Goal: Use online tool/utility: Utilize a website feature to perform a specific function

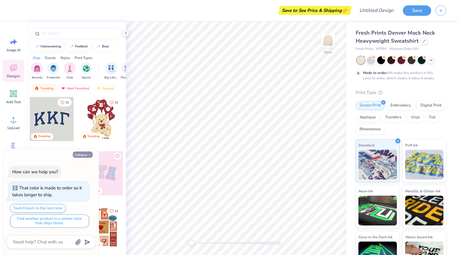
click at [89, 156] on icon "button" at bounding box center [89, 155] width 4 height 4
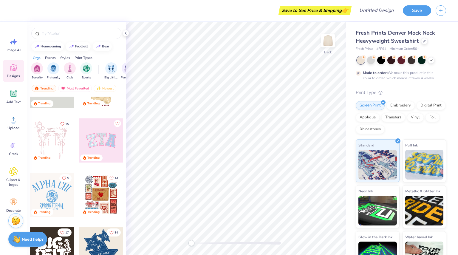
scroll to position [57, 0]
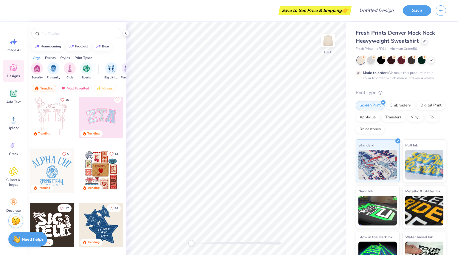
click at [92, 121] on div at bounding box center [101, 116] width 44 height 44
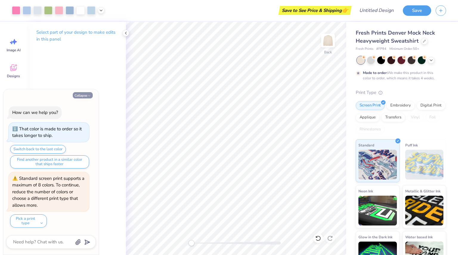
click at [87, 95] on button "Collapse" at bounding box center [83, 95] width 20 height 6
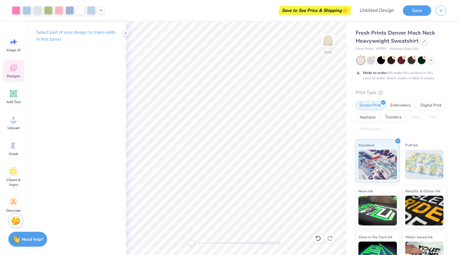
click at [16, 75] on span "Designs" at bounding box center [13, 76] width 13 height 5
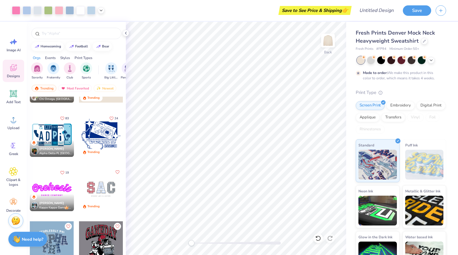
scroll to position [853, 0]
click at [60, 136] on div at bounding box center [52, 134] width 44 height 44
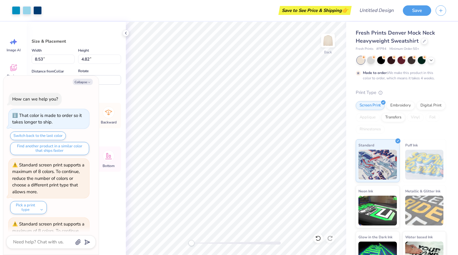
scroll to position [46, 0]
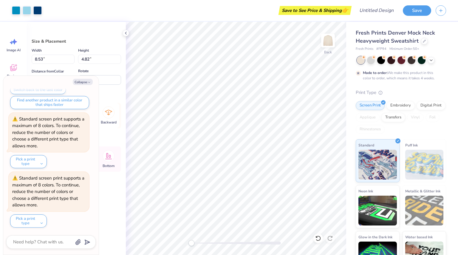
type textarea "x"
type input "10.14"
type input "5.08"
type textarea "x"
type input "8.53"
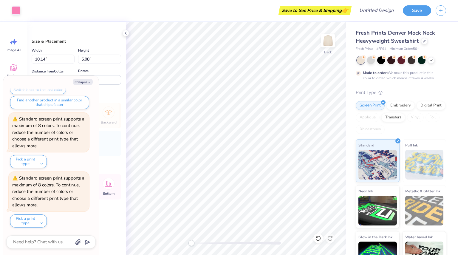
type input "4.82"
click at [237, 131] on div "Hold “Alt” to see the space between elements." at bounding box center [244, 129] width 60 height 14
type textarea "x"
type input "9.96"
type input "4.91"
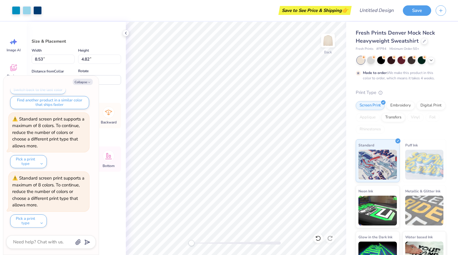
type input "3.07"
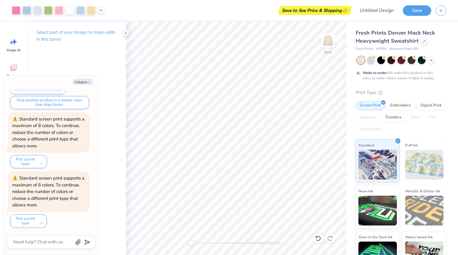
scroll to position [105, 0]
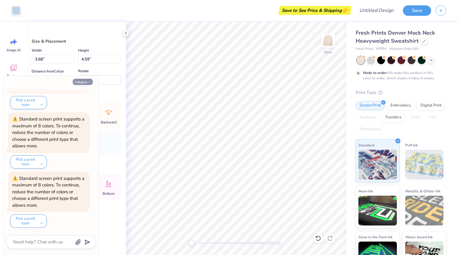
click at [85, 84] on button "Collapse" at bounding box center [83, 82] width 20 height 6
type textarea "x"
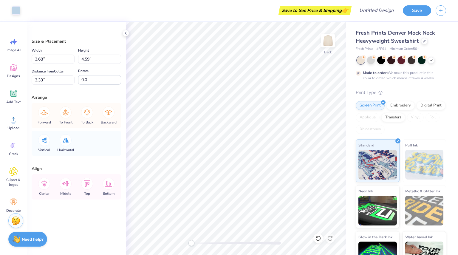
type input "3.11"
type input "4.05"
type input "3.13"
click at [317, 240] on icon at bounding box center [318, 238] width 6 height 6
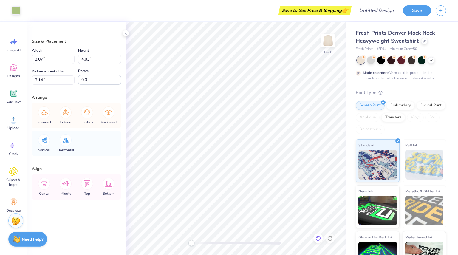
click at [317, 240] on icon at bounding box center [318, 238] width 6 height 6
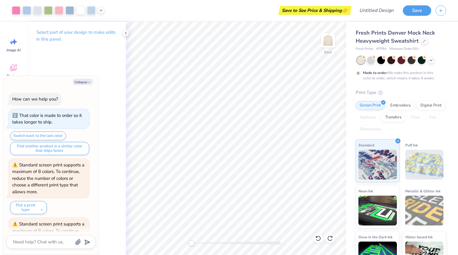
scroll to position [164, 0]
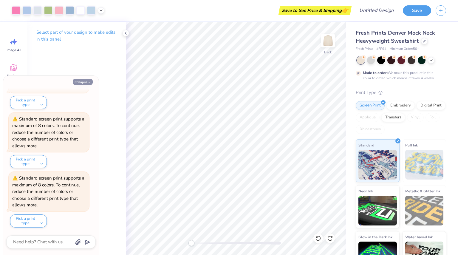
click at [82, 83] on button "Collapse" at bounding box center [83, 82] width 20 height 6
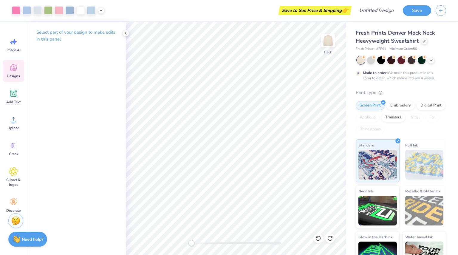
click at [11, 72] on icon at bounding box center [13, 67] width 9 height 9
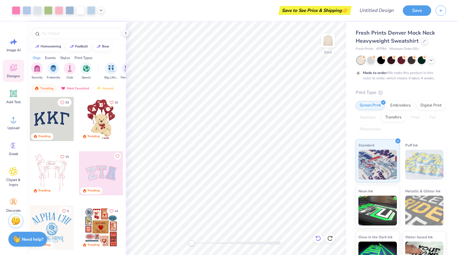
click at [317, 237] on icon at bounding box center [318, 238] width 5 height 5
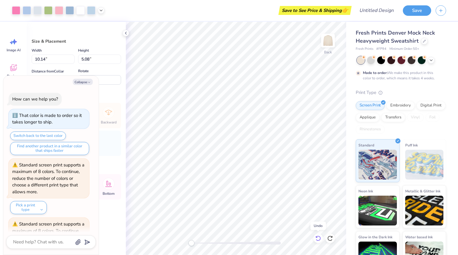
scroll to position [223, 0]
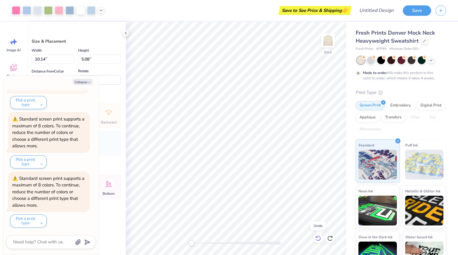
click at [317, 237] on icon at bounding box center [318, 238] width 5 height 5
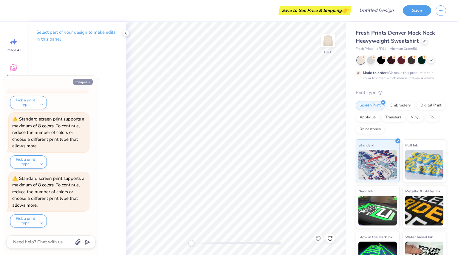
click at [84, 81] on button "Collapse" at bounding box center [83, 82] width 20 height 6
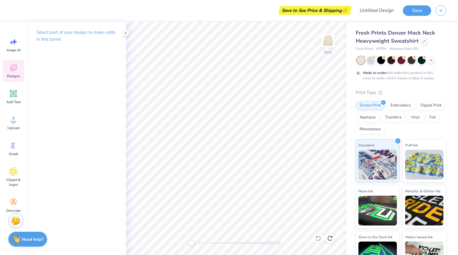
click at [11, 68] on icon at bounding box center [13, 68] width 6 height 5
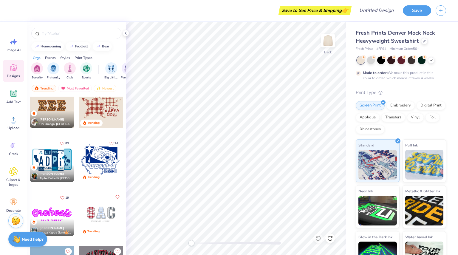
scroll to position [830, 0]
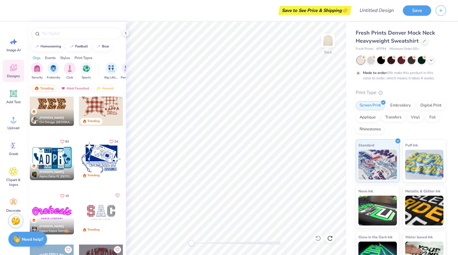
click at [57, 159] on div at bounding box center [52, 158] width 44 height 44
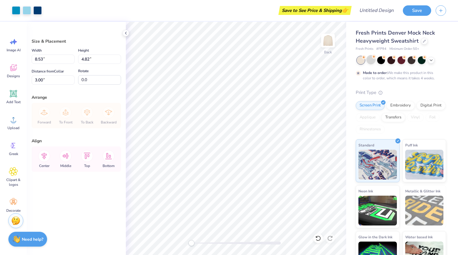
click at [371, 60] on div at bounding box center [371, 60] width 8 height 8
click at [432, 59] on icon at bounding box center [431, 59] width 5 height 5
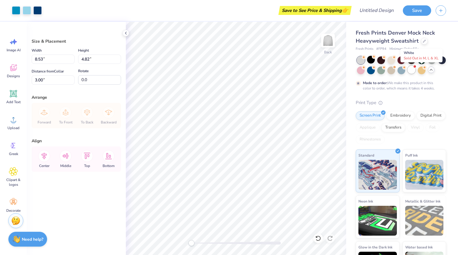
click at [416, 71] on div at bounding box center [412, 70] width 8 height 8
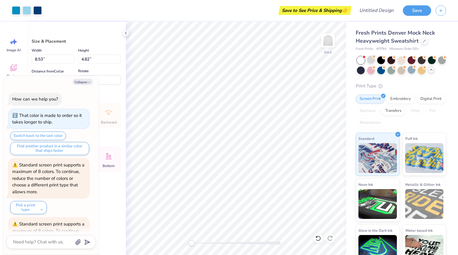
scroll to position [344, 0]
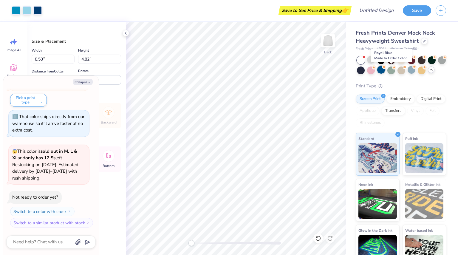
click at [385, 73] on div at bounding box center [381, 70] width 8 height 8
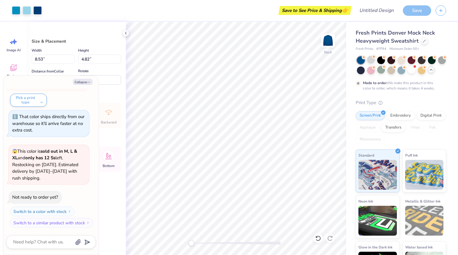
scroll to position [394, 0]
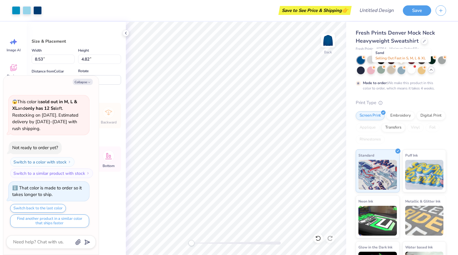
click at [395, 70] on div at bounding box center [392, 70] width 8 height 8
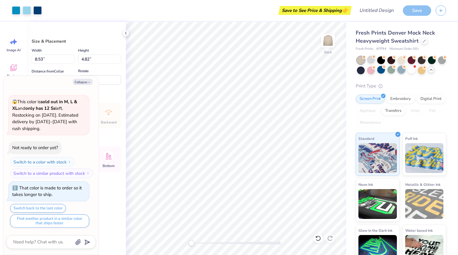
scroll to position [501, 0]
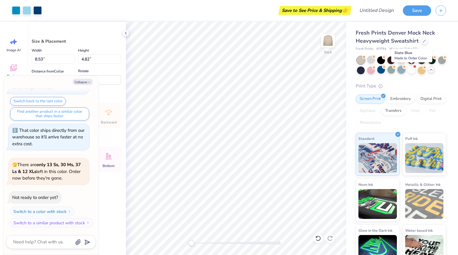
click at [405, 70] on div at bounding box center [402, 70] width 8 height 8
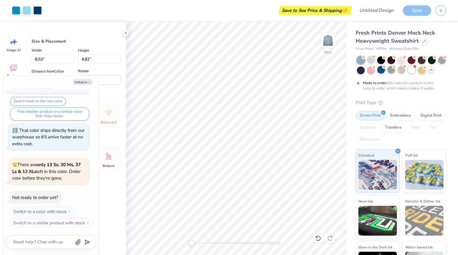
scroll to position [550, 0]
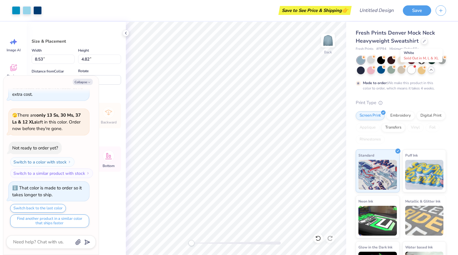
click at [416, 71] on div at bounding box center [412, 70] width 8 height 8
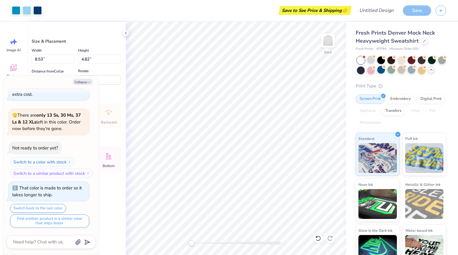
scroll to position [671, 0]
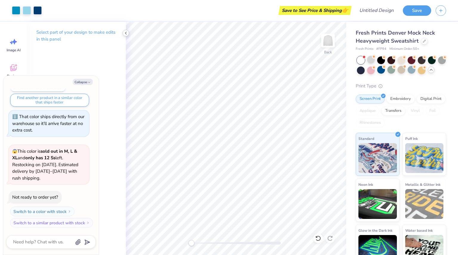
click at [124, 33] on icon at bounding box center [126, 33] width 5 height 5
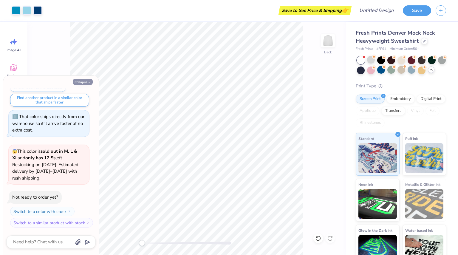
click at [88, 80] on button "Collapse" at bounding box center [83, 82] width 20 height 6
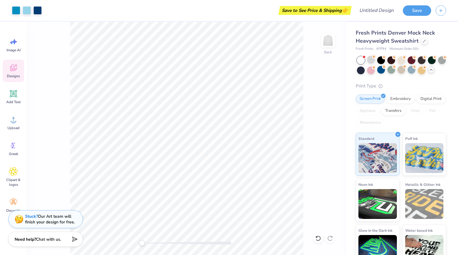
click at [15, 73] on div "Designs" at bounding box center [13, 71] width 21 height 22
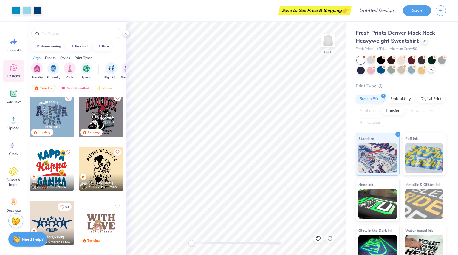
scroll to position [981, 0]
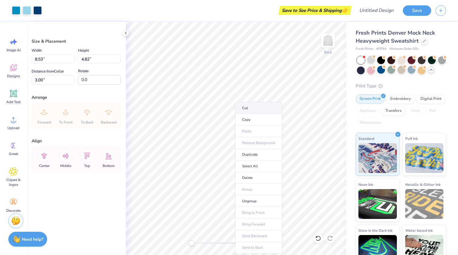
click at [249, 110] on li "Cut" at bounding box center [258, 108] width 47 height 12
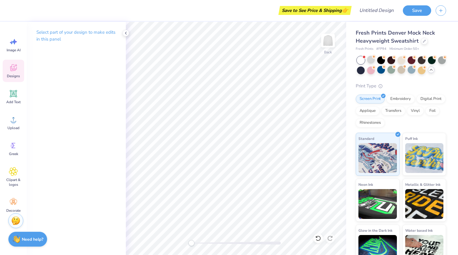
click at [11, 66] on icon at bounding box center [13, 67] width 9 height 9
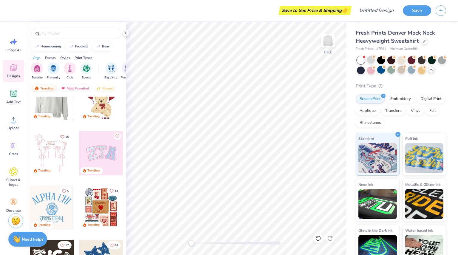
scroll to position [20, 0]
click at [33, 68] on div "filter for Sorority" at bounding box center [37, 68] width 12 height 12
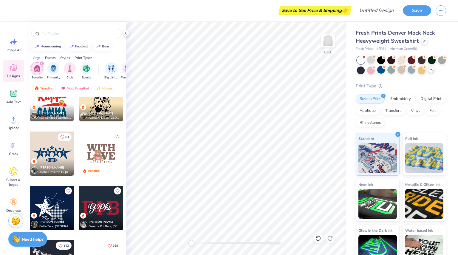
scroll to position [837, 0]
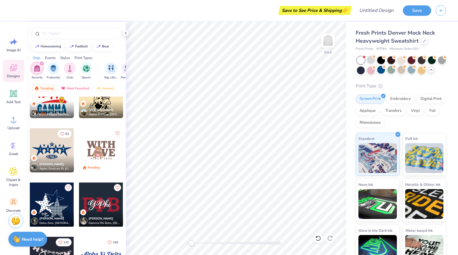
click at [49, 151] on div at bounding box center [52, 150] width 44 height 44
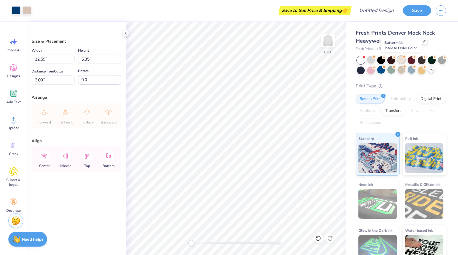
click at [405, 61] on div at bounding box center [402, 60] width 8 height 8
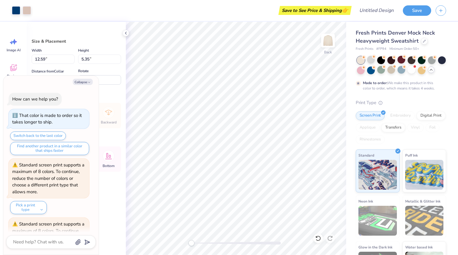
scroll to position [721, 0]
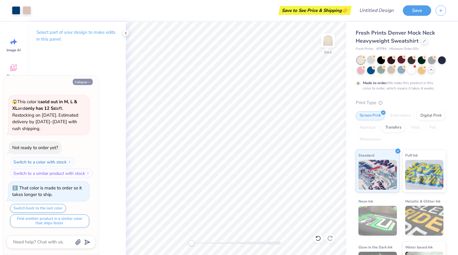
click at [87, 83] on button "Collapse" at bounding box center [83, 82] width 20 height 6
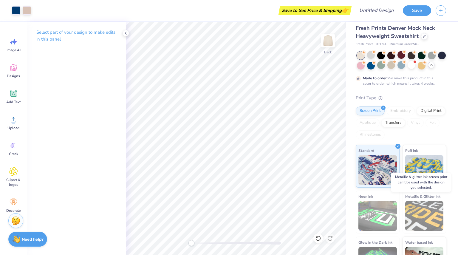
scroll to position [0, 0]
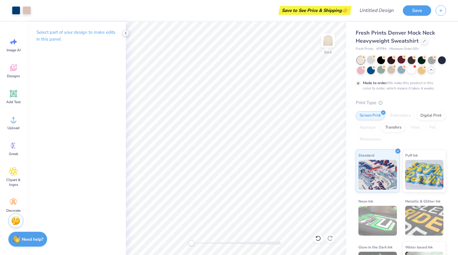
click at [124, 34] on icon at bounding box center [126, 33] width 5 height 5
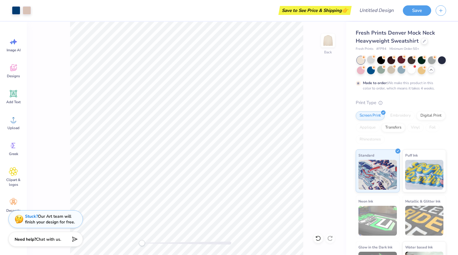
click at [429, 72] on icon at bounding box center [431, 69] width 5 height 5
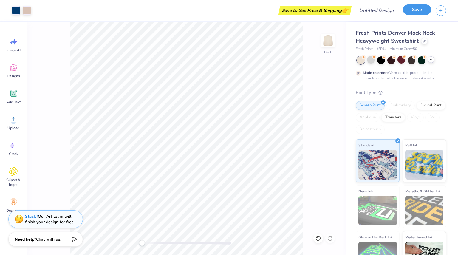
click at [407, 12] on button "Save" at bounding box center [417, 9] width 28 height 10
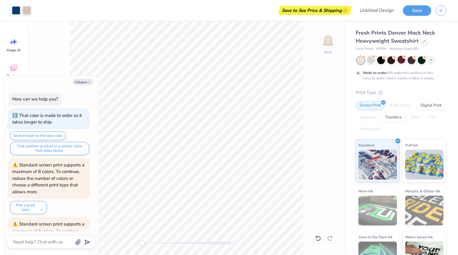
scroll to position [737, 0]
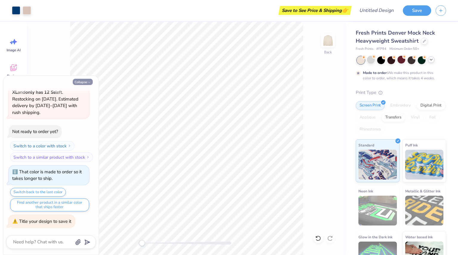
click at [84, 82] on button "Collapse" at bounding box center [83, 82] width 20 height 6
type textarea "x"
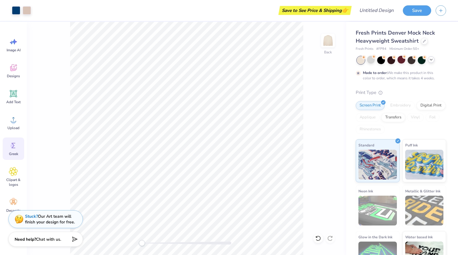
click at [11, 149] on icon at bounding box center [13, 145] width 9 height 9
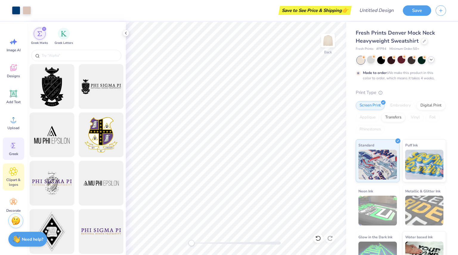
click at [17, 171] on icon at bounding box center [13, 171] width 9 height 9
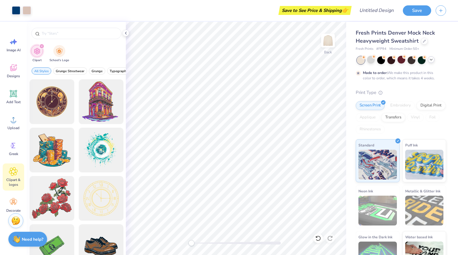
click at [339, 9] on div "Save to See Price & Shipping 👉" at bounding box center [315, 10] width 70 height 9
